Goal: Task Accomplishment & Management: Use online tool/utility

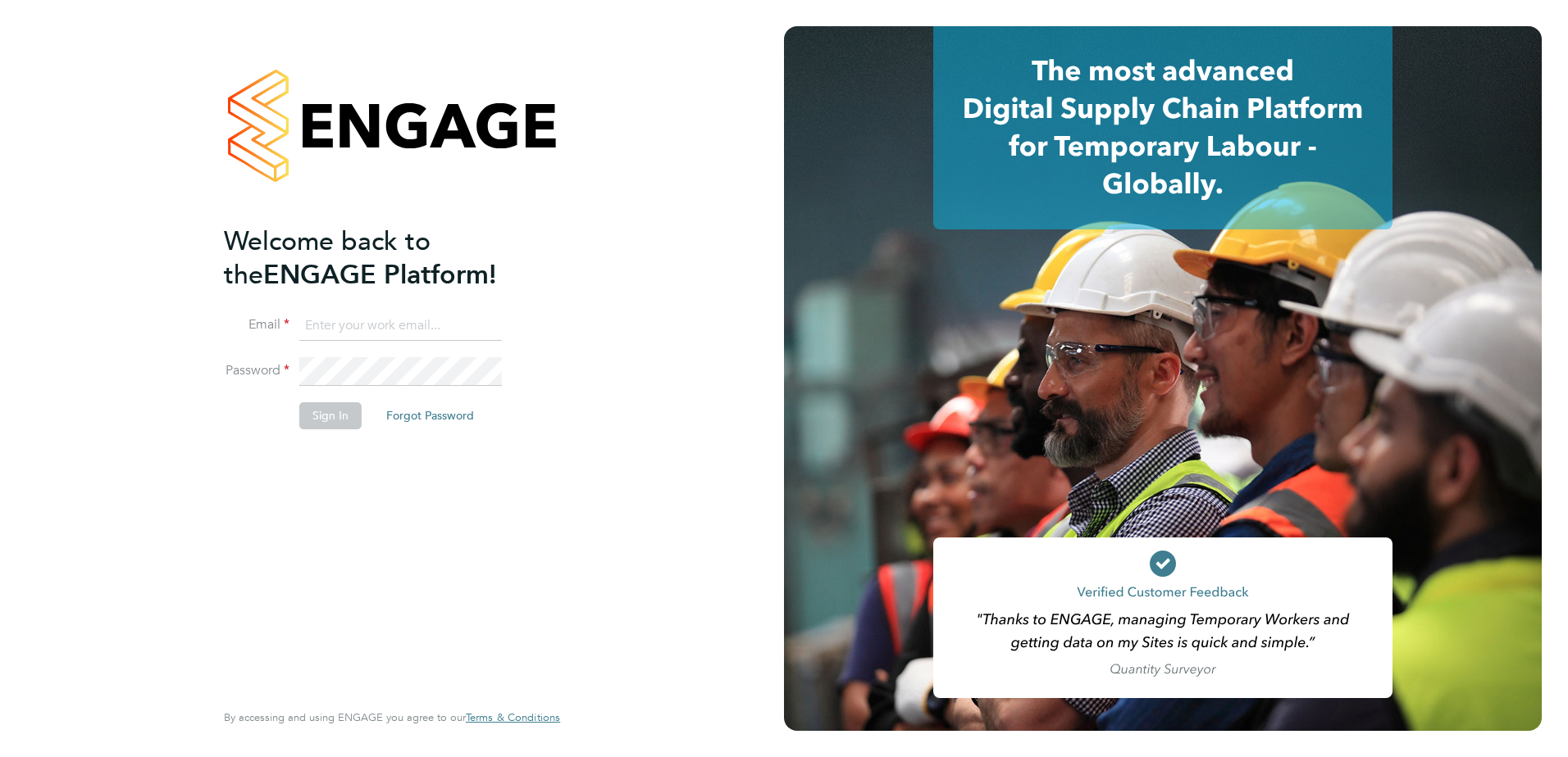
type input "[EMAIL_ADDRESS][DOMAIN_NAME][PERSON_NAME]"
click at [355, 404] on button "Sign In" at bounding box center [330, 416] width 62 height 27
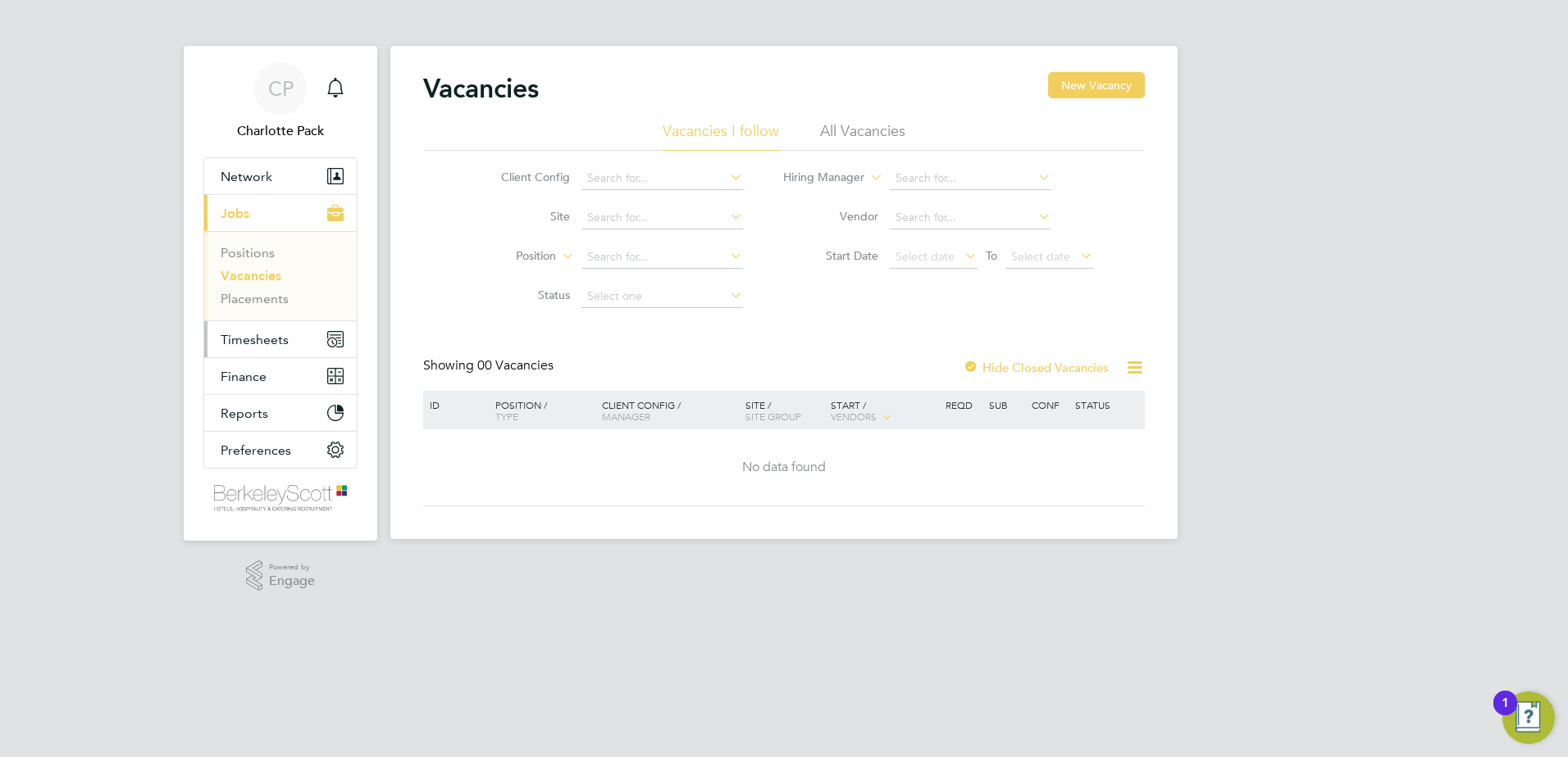
click at [254, 334] on span "Timesheets" at bounding box center [254, 340] width 68 height 16
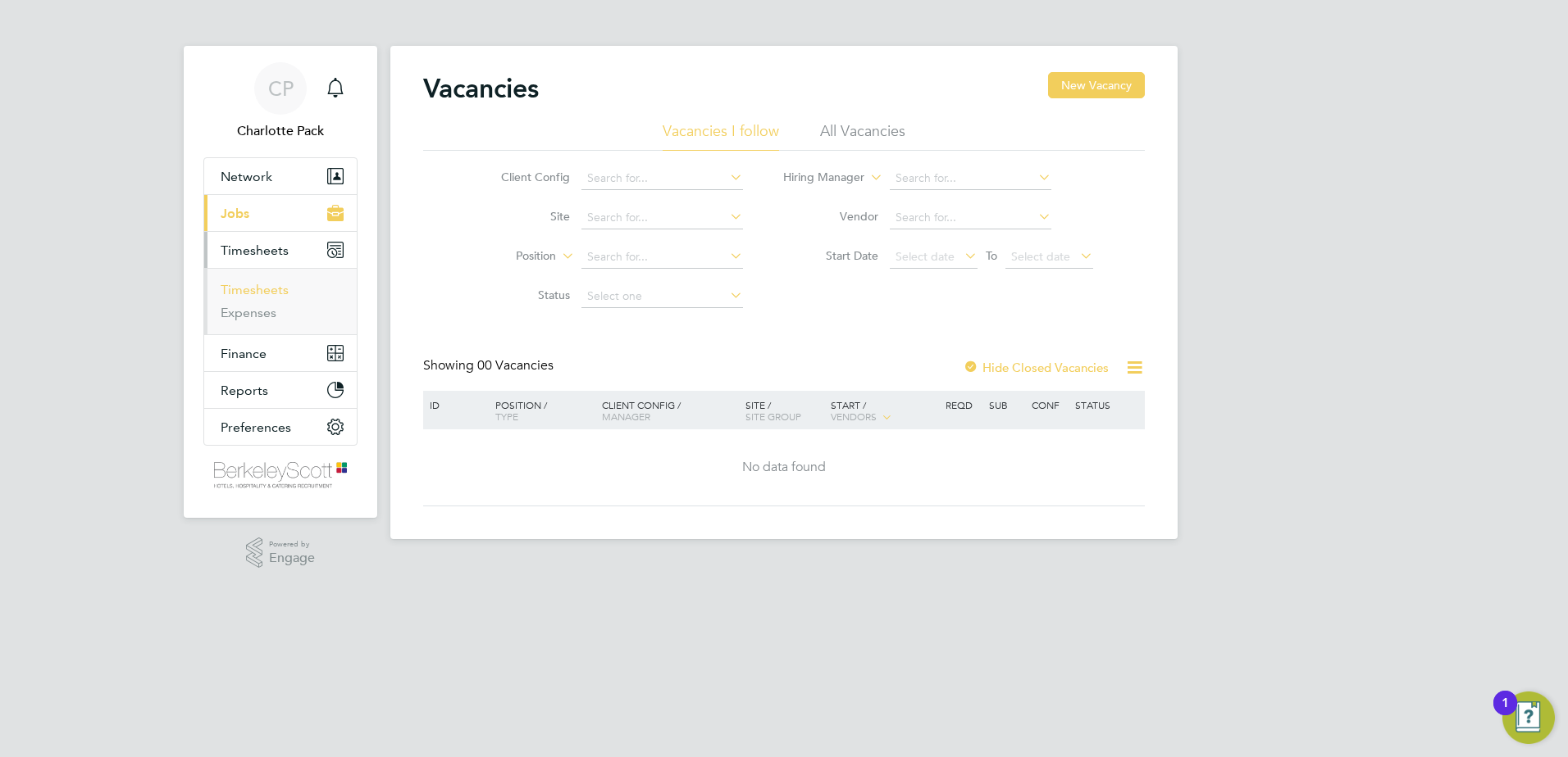
click at [247, 292] on link "Timesheets" at bounding box center [254, 290] width 68 height 16
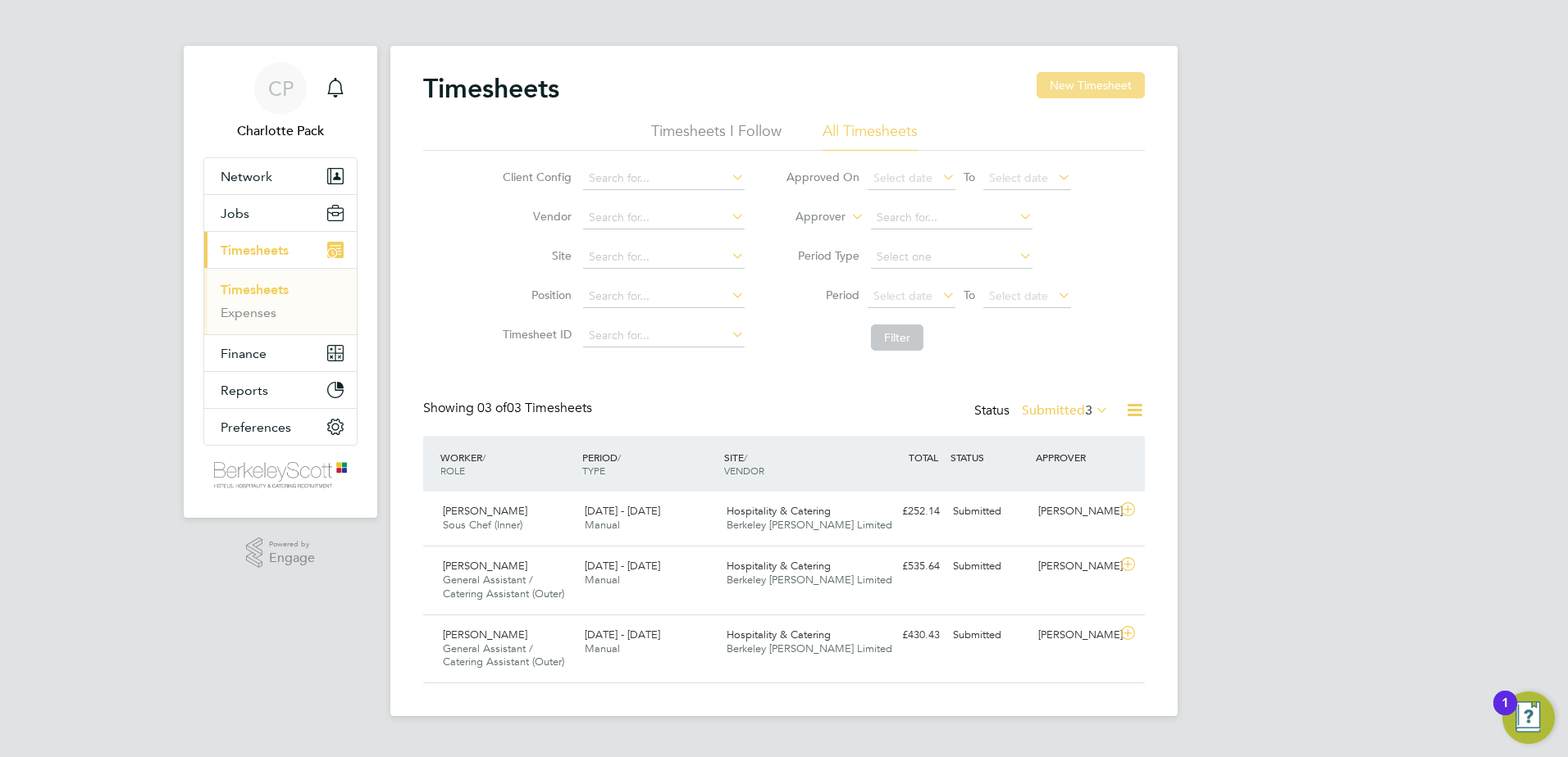
click at [1082, 84] on button "New Timesheet" at bounding box center [1091, 85] width 109 height 27
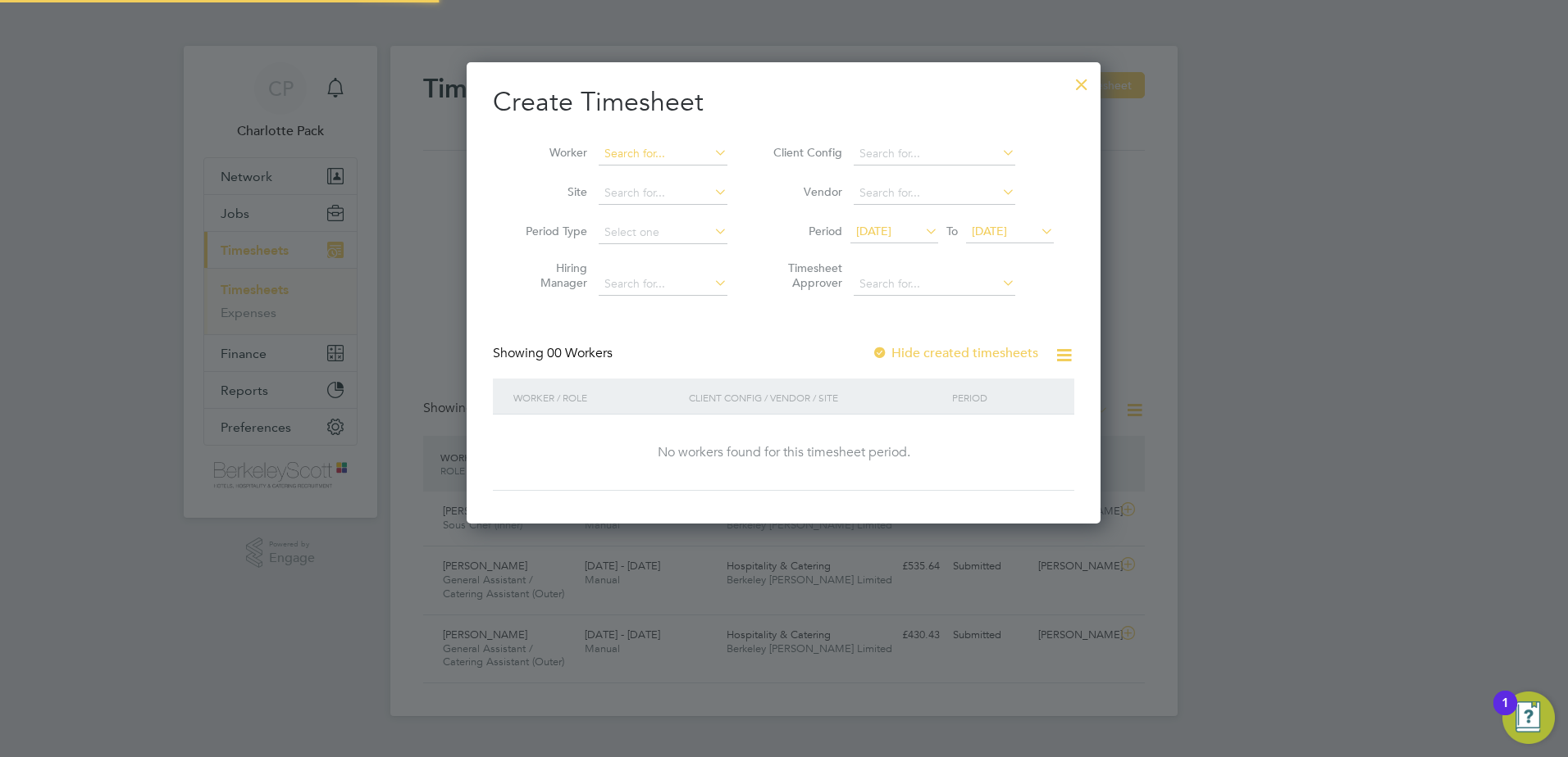
scroll to position [462, 635]
click at [660, 154] on input at bounding box center [663, 153] width 128 height 23
click at [652, 209] on li "[PERSON_NAME]" at bounding box center [680, 220] width 167 height 22
type input "[PERSON_NAME]"
click at [1037, 218] on li "Period [DATE] To [DATE]" at bounding box center [910, 233] width 326 height 39
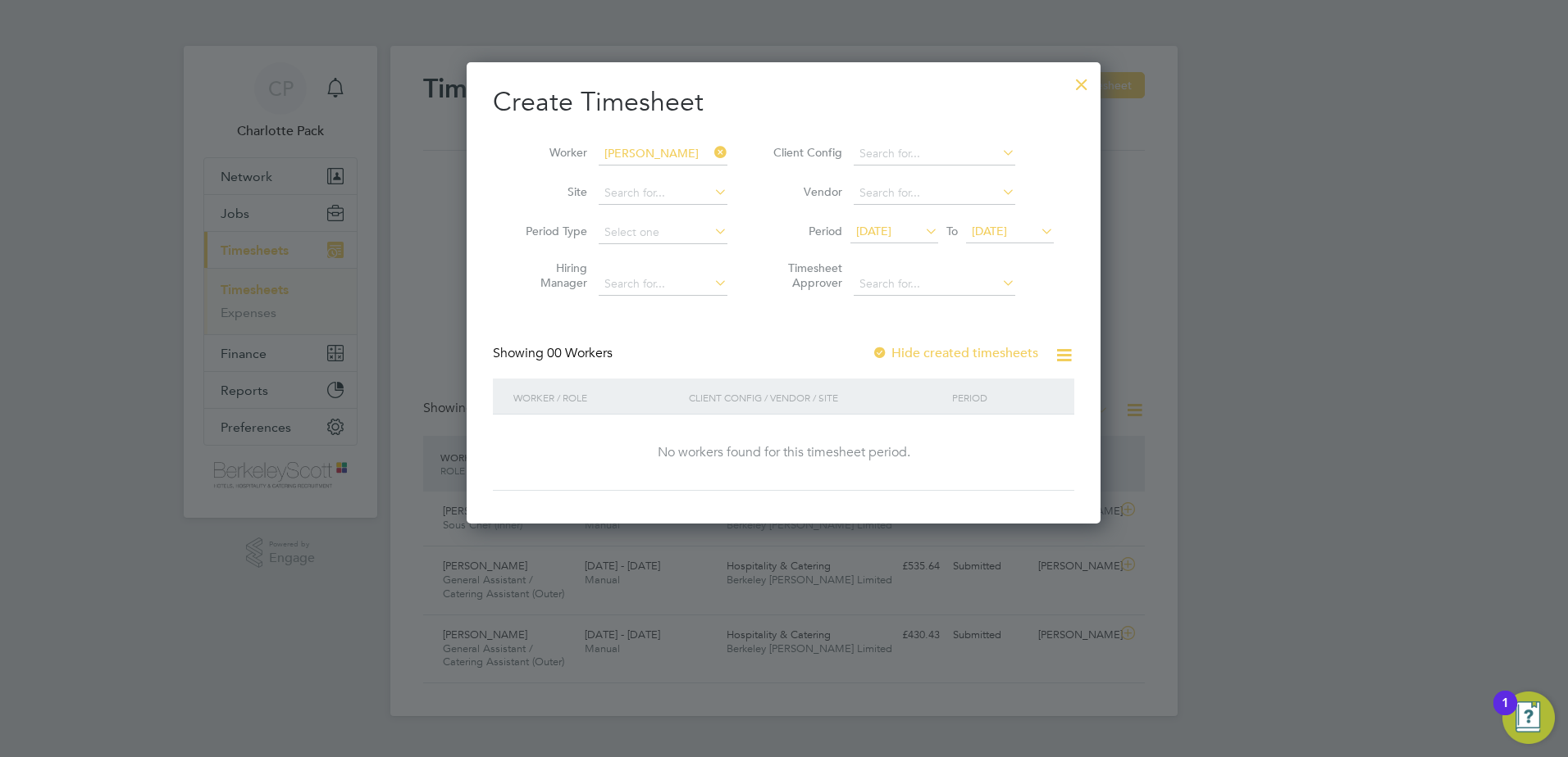
click at [1007, 234] on span "[DATE]" at bounding box center [989, 231] width 36 height 15
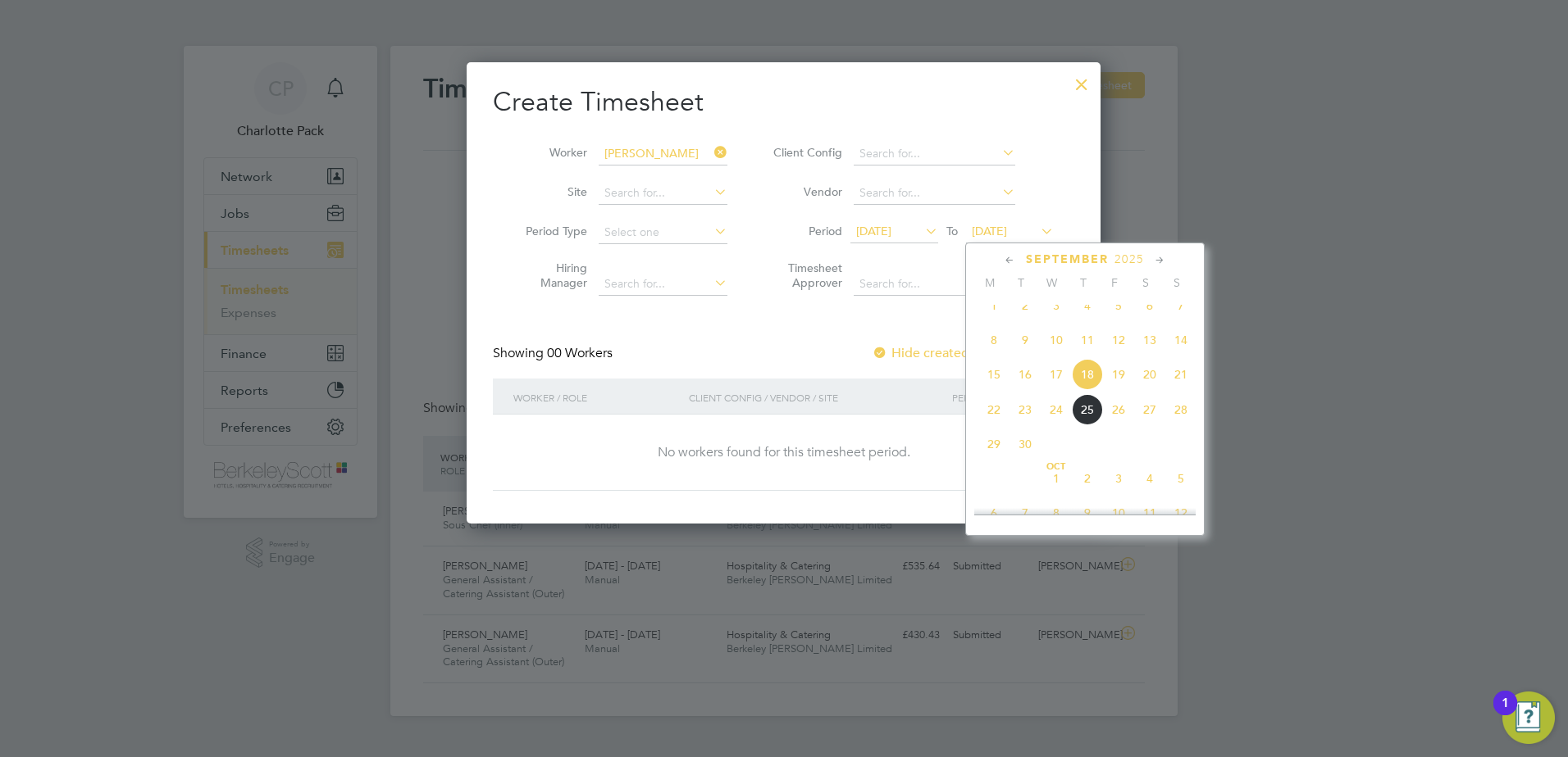
click at [1086, 494] on span "2" at bounding box center [1087, 479] width 32 height 32
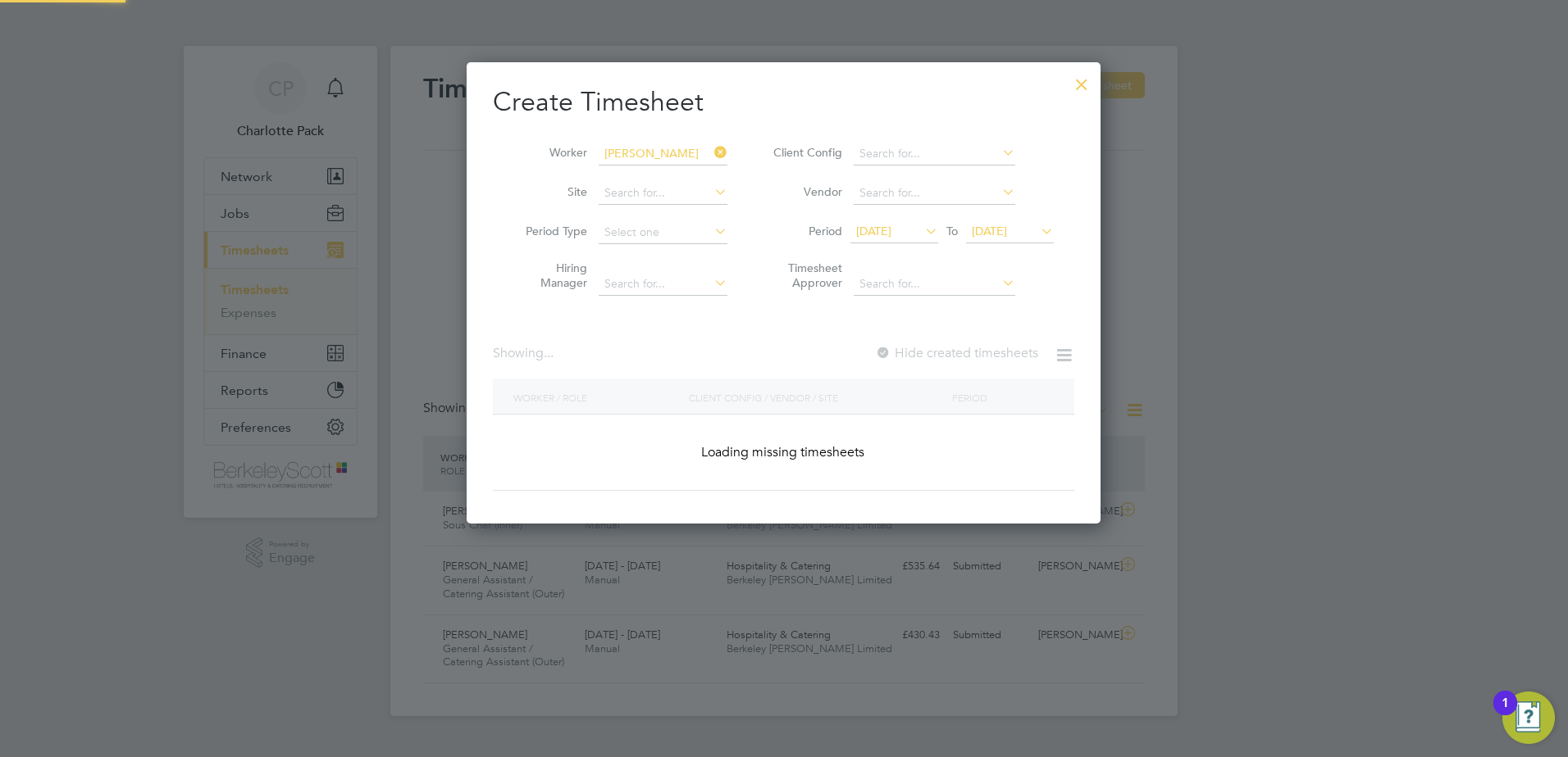
scroll to position [443, 635]
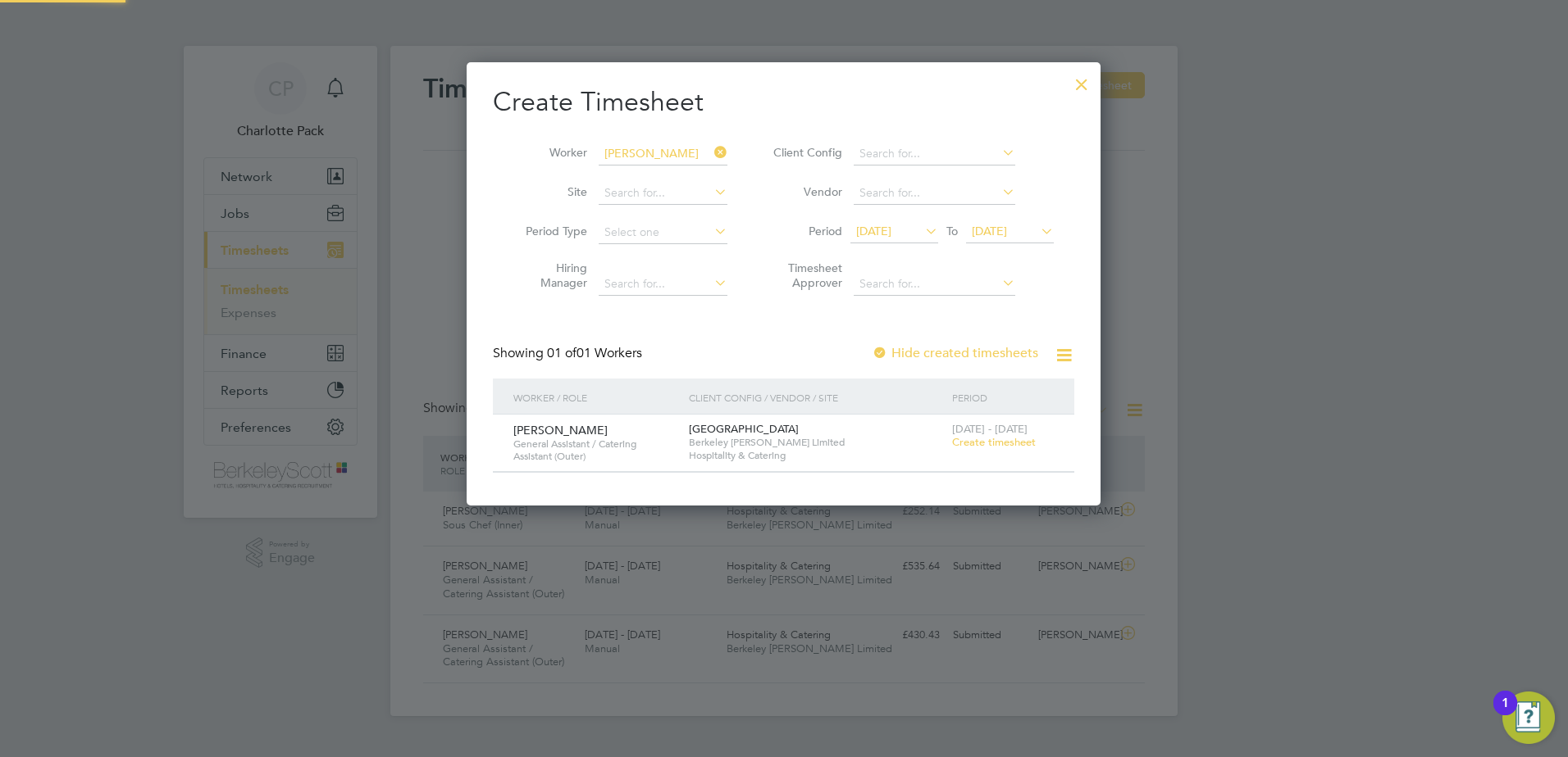
click at [972, 350] on label "Hide created timesheets" at bounding box center [955, 353] width 167 height 17
drag, startPoint x: 1393, startPoint y: 307, endPoint x: 1284, endPoint y: 245, distance: 125.4
click at [1393, 307] on div at bounding box center [784, 378] width 1568 height 757
click at [1070, 85] on div at bounding box center [1081, 80] width 30 height 30
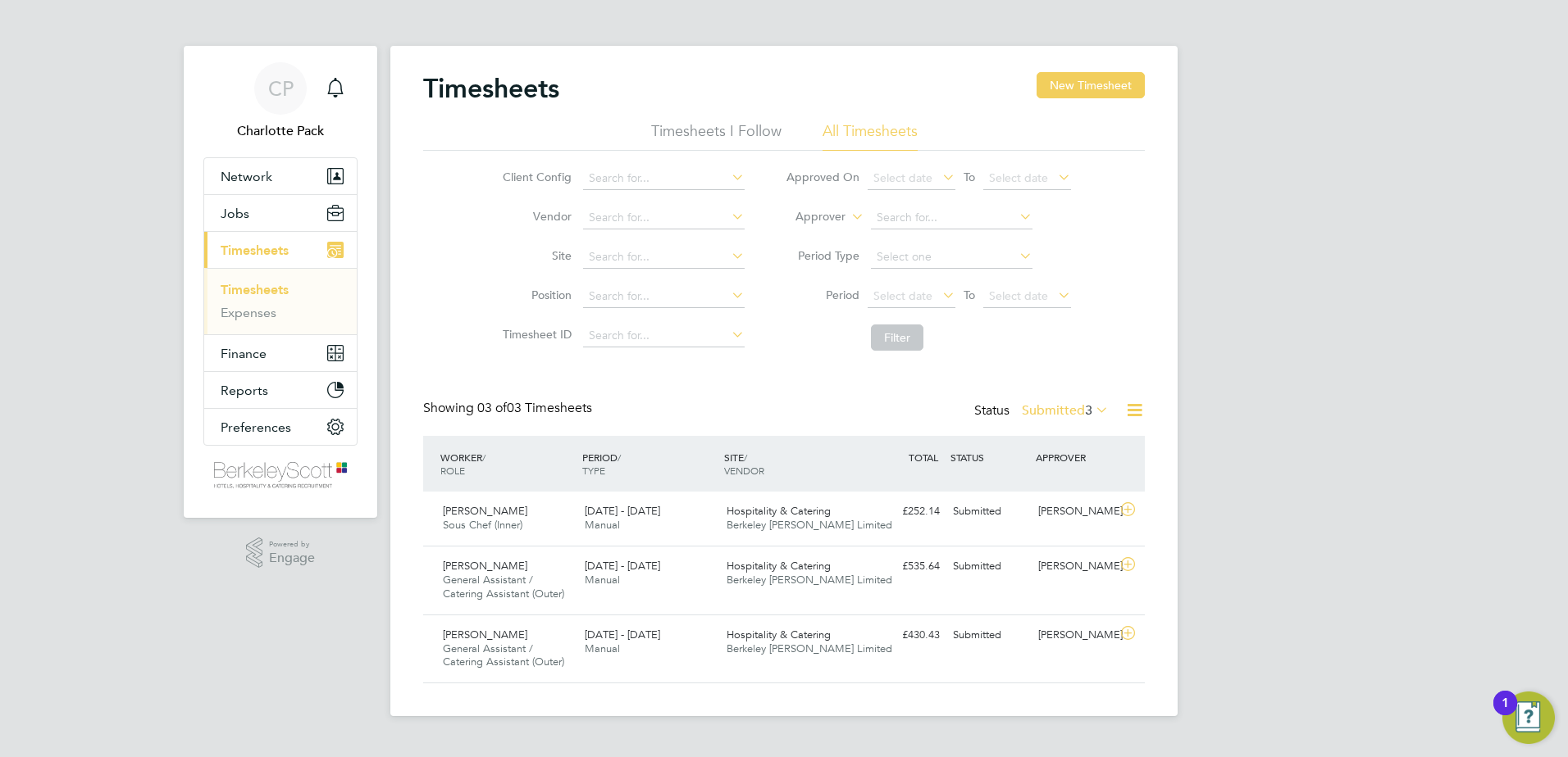
scroll to position [41, 142]
